Goal: Check status: Check status

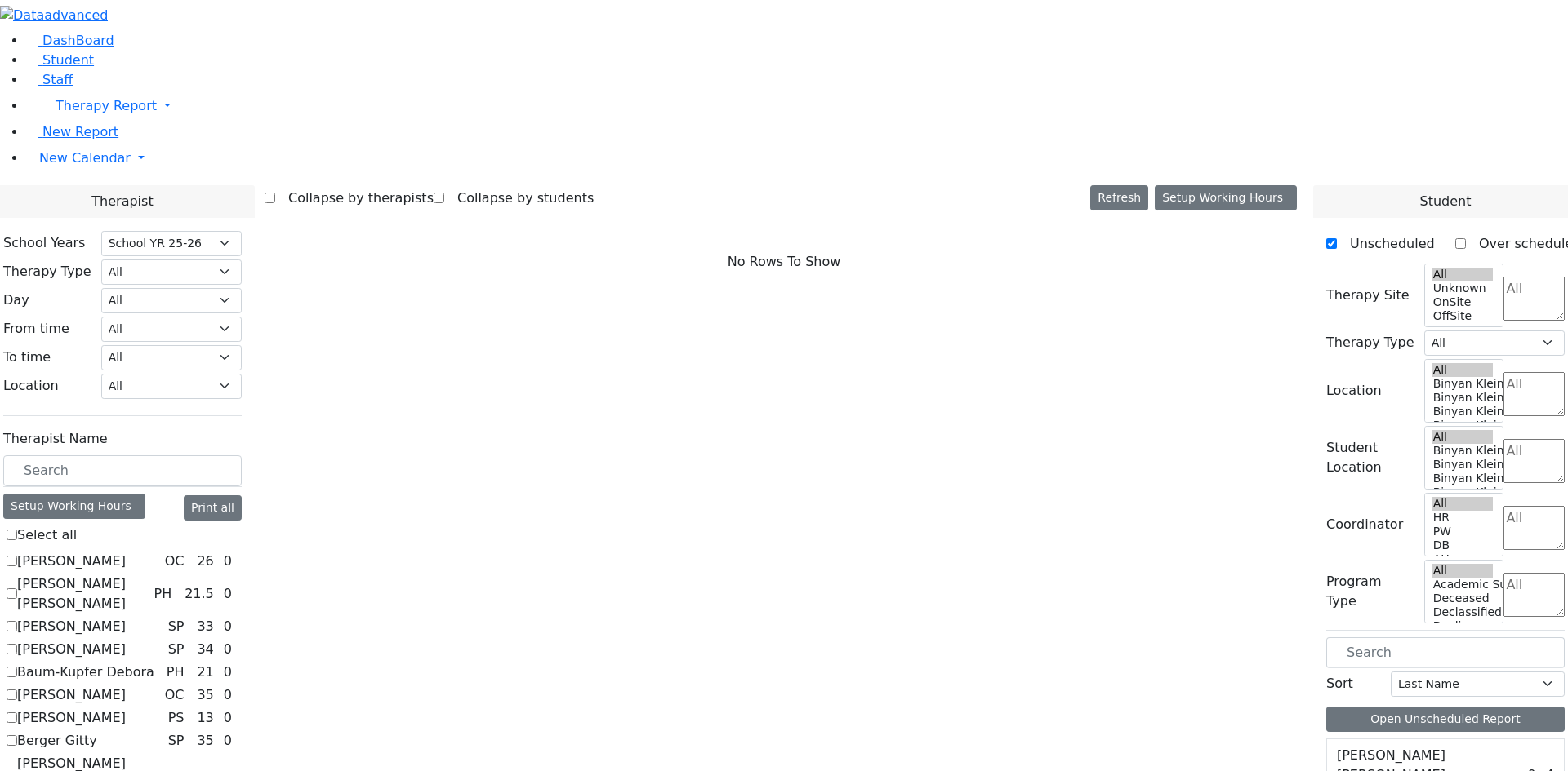
select select "212"
click at [61, 68] on span "Student" at bounding box center [68, 60] width 51 height 16
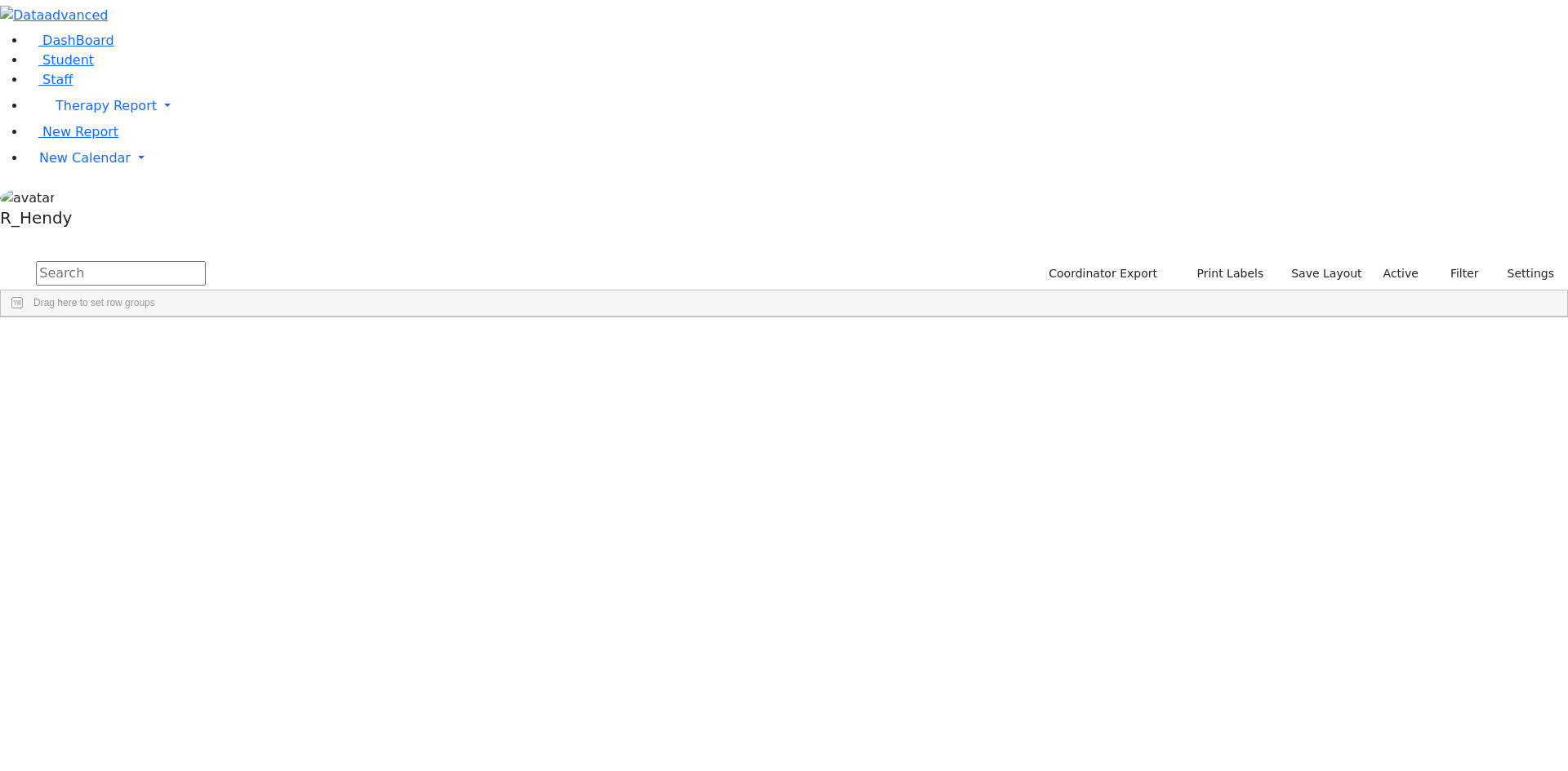
click at [206, 261] on input "text" at bounding box center [121, 274] width 170 height 25
type input "m"
type input "lieber"
click at [380, 343] on div "6510562 Lieberman Miriam 10/02/2019 Litzman, Shterna HR Special Class - K12 Kir…" at bounding box center [670, 355] width 1339 height 23
click at [311, 343] on div "Miriam" at bounding box center [260, 355] width 103 height 23
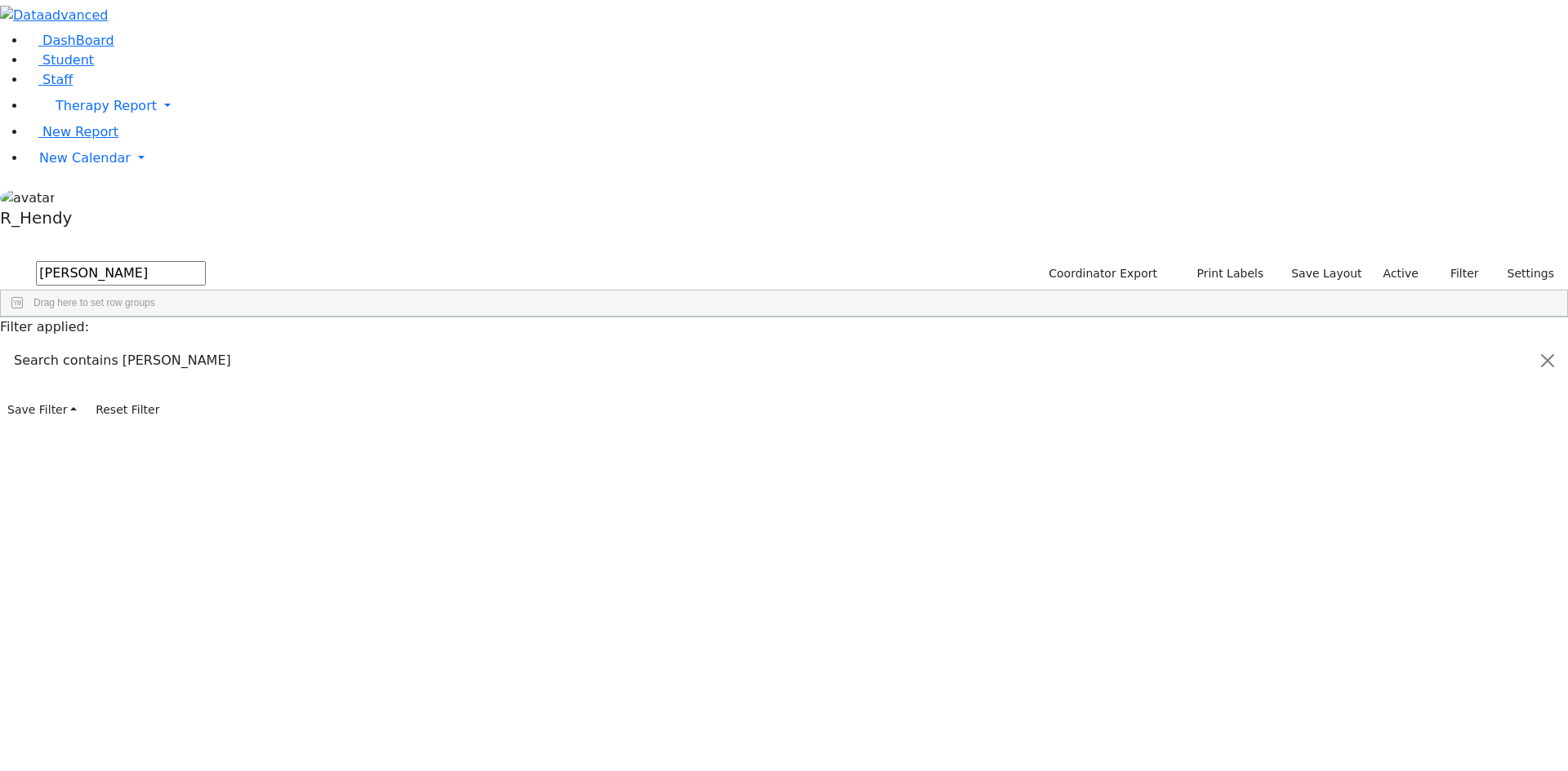
click at [311, 343] on div "Miriam" at bounding box center [260, 355] width 103 height 23
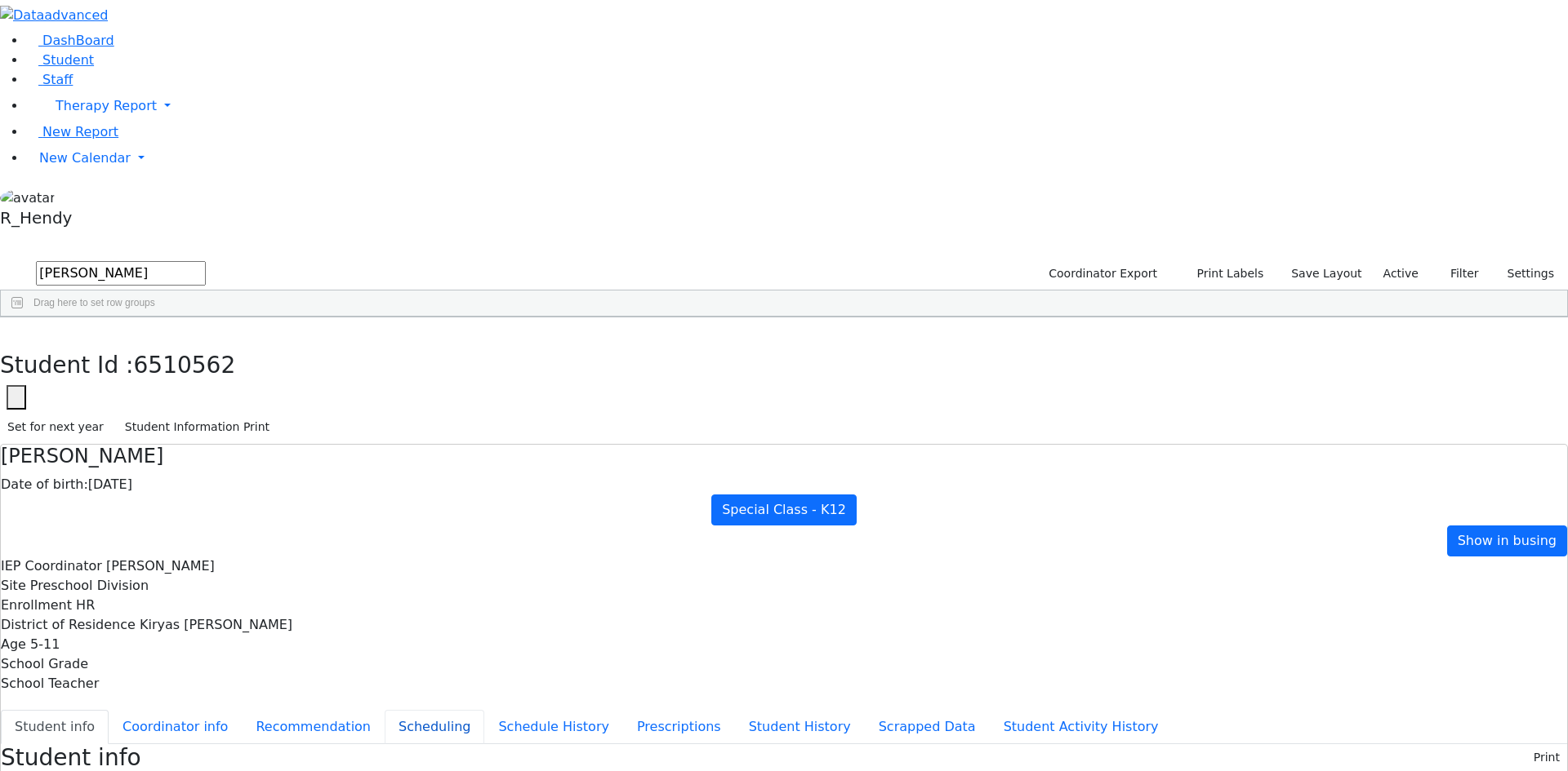
click at [385, 710] on button "Scheduling" at bounding box center [434, 727] width 99 height 34
drag, startPoint x: 1070, startPoint y: 336, endPoint x: 1082, endPoint y: 459, distance: 123.6
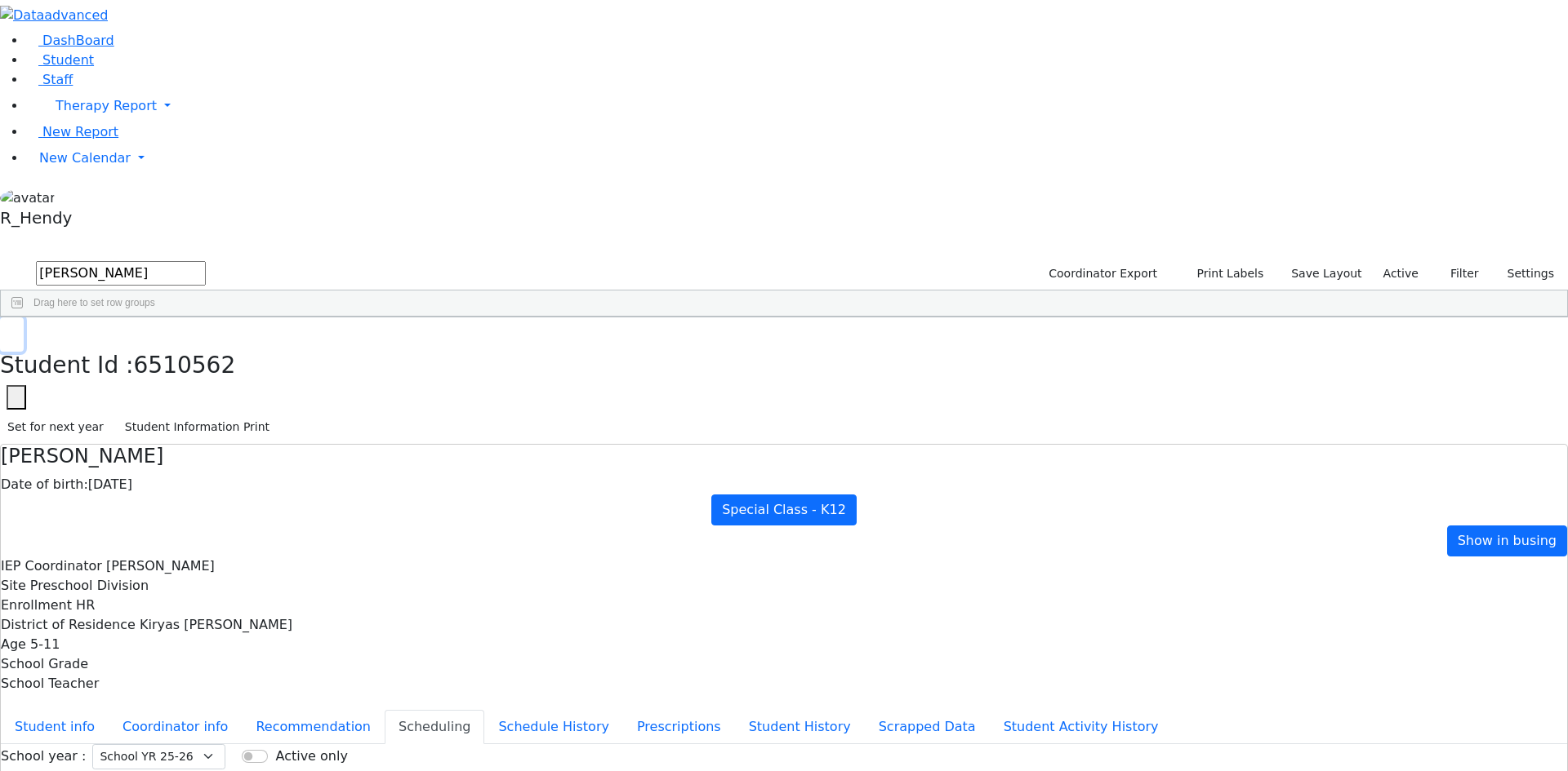
click at [24, 318] on button "button" at bounding box center [11, 334] width 24 height 34
click at [379, 343] on div "6510562 Lieberman Miriam 10/02/2019 Litzman, Shterna HR Special Class - K12 Kir…" at bounding box center [775, 355] width 1549 height 23
